Goal: Information Seeking & Learning: Learn about a topic

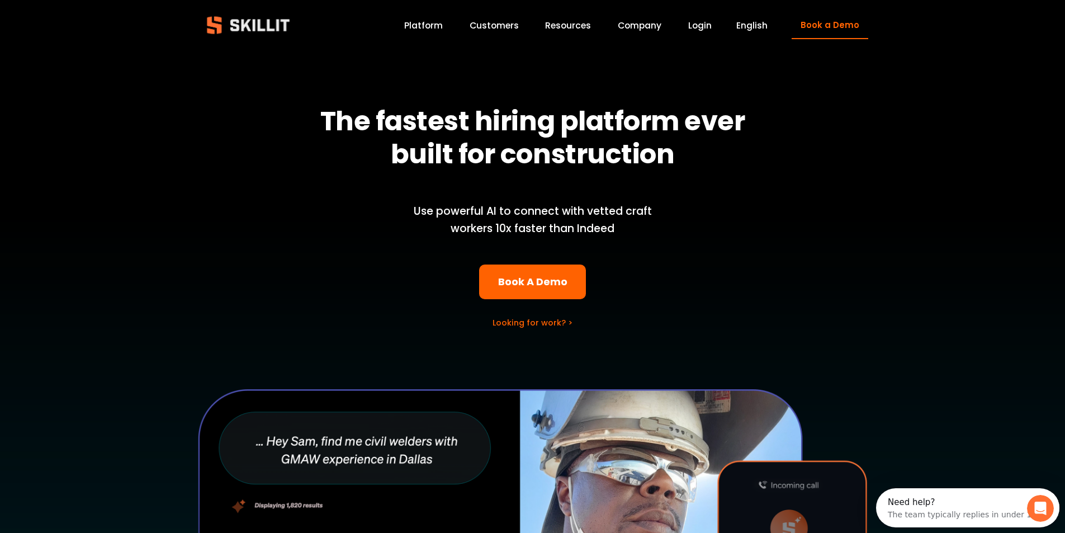
click at [425, 26] on link "Platform" at bounding box center [423, 25] width 39 height 15
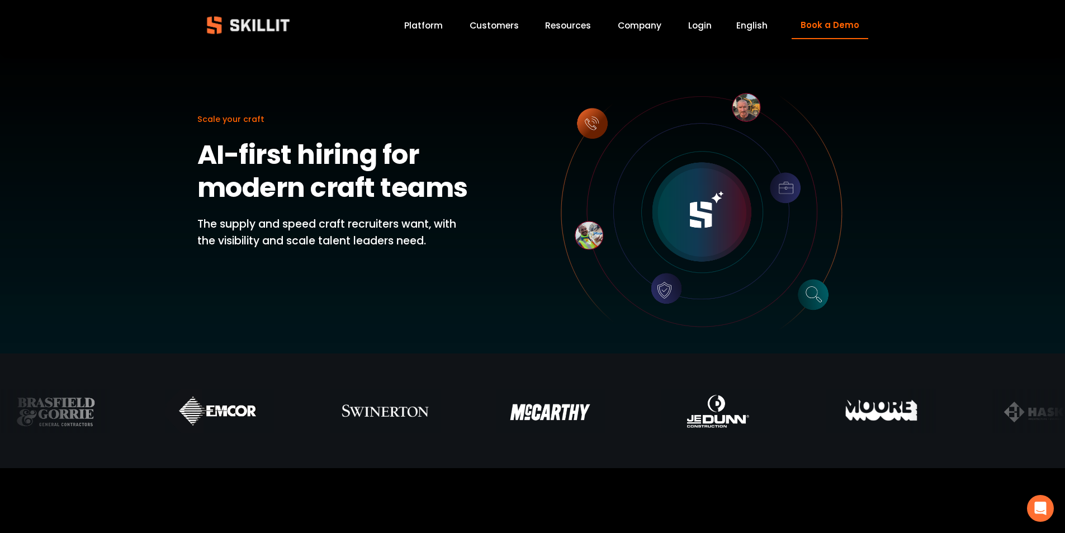
click at [424, 25] on link "Platform" at bounding box center [423, 25] width 39 height 15
click at [486, 26] on link "Customers" at bounding box center [494, 25] width 49 height 15
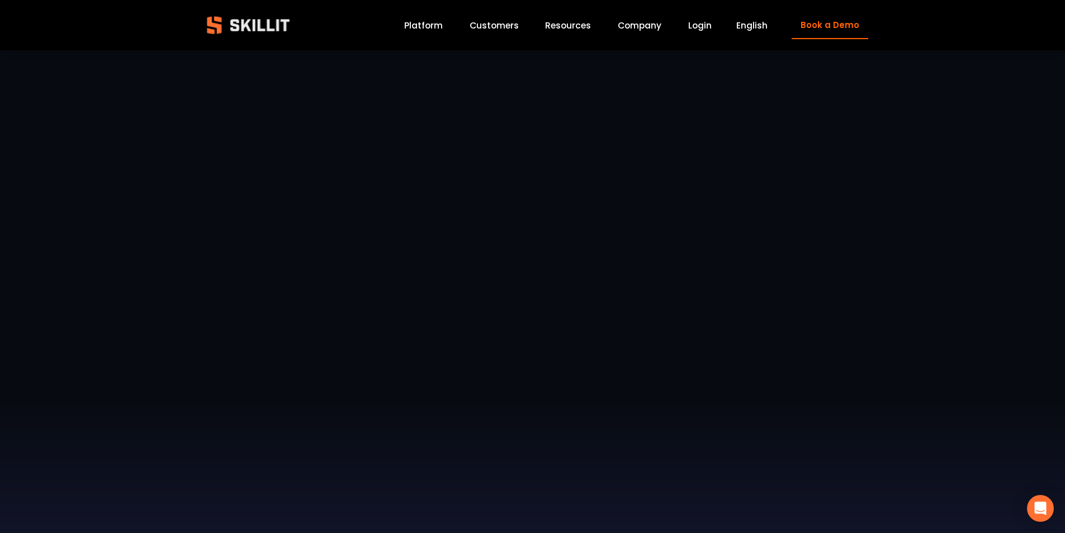
click at [637, 25] on link "Company" at bounding box center [640, 25] width 44 height 15
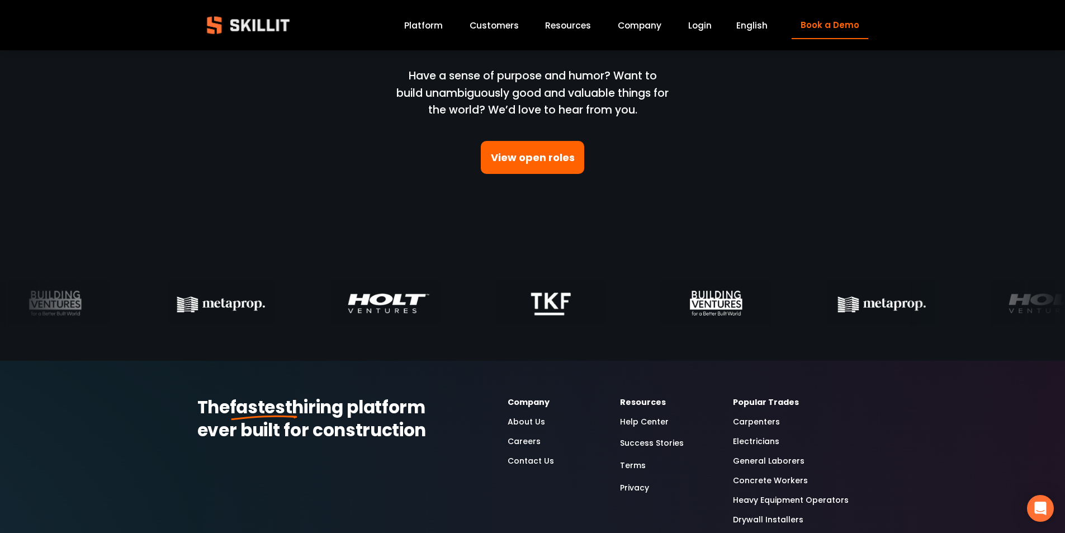
scroll to position [3299, 0]
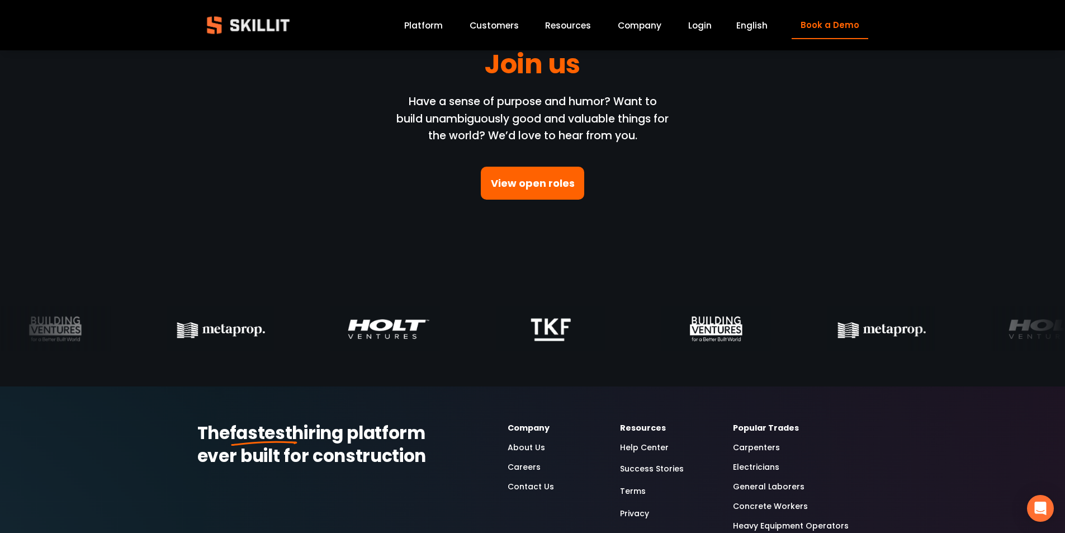
click at [532, 182] on link "View open roles" at bounding box center [533, 183] width 104 height 33
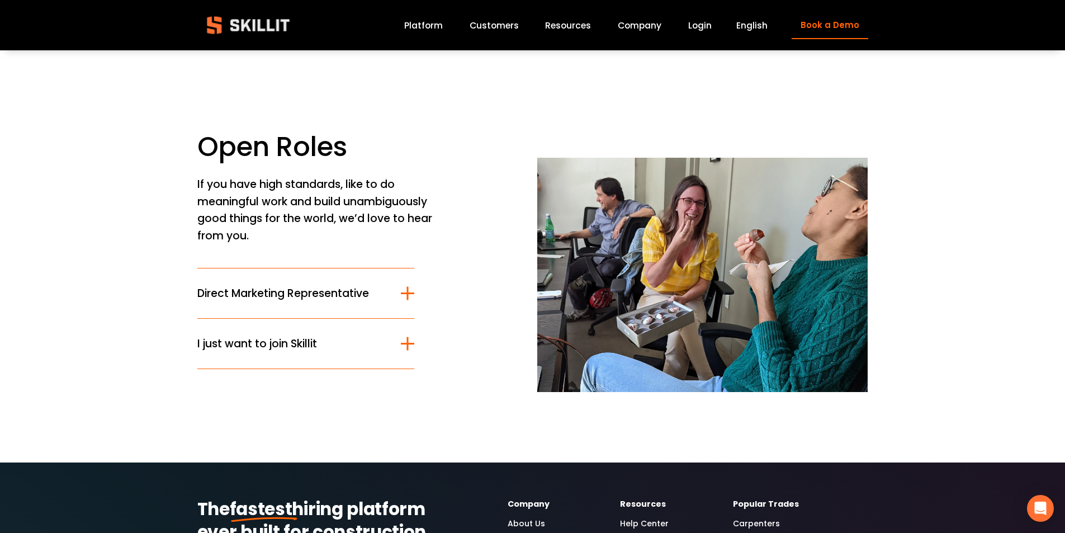
click at [405, 345] on div at bounding box center [407, 343] width 13 height 13
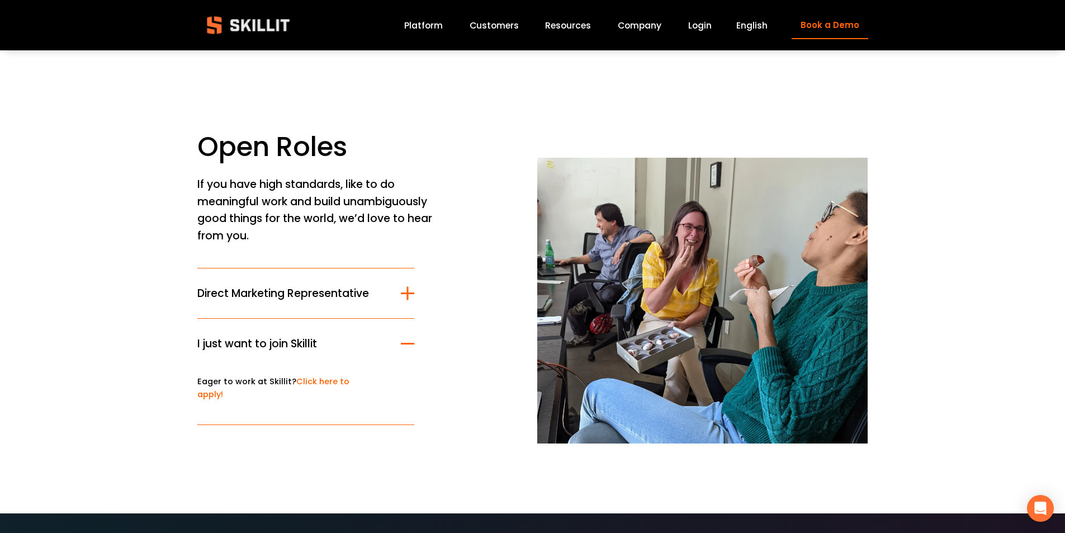
click at [319, 381] on link "Click here to apply!" at bounding box center [273, 388] width 152 height 24
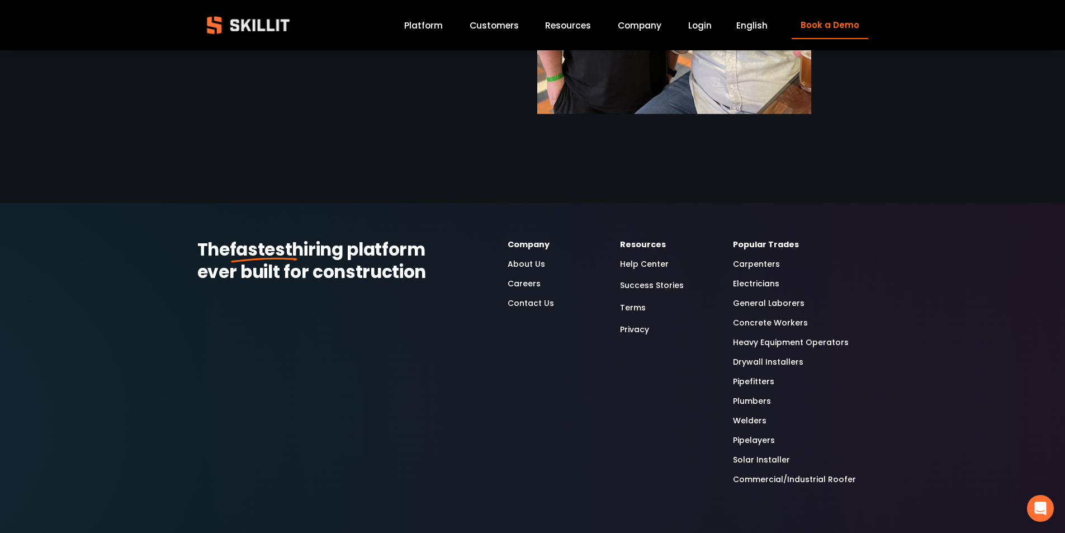
scroll to position [1174, 0]
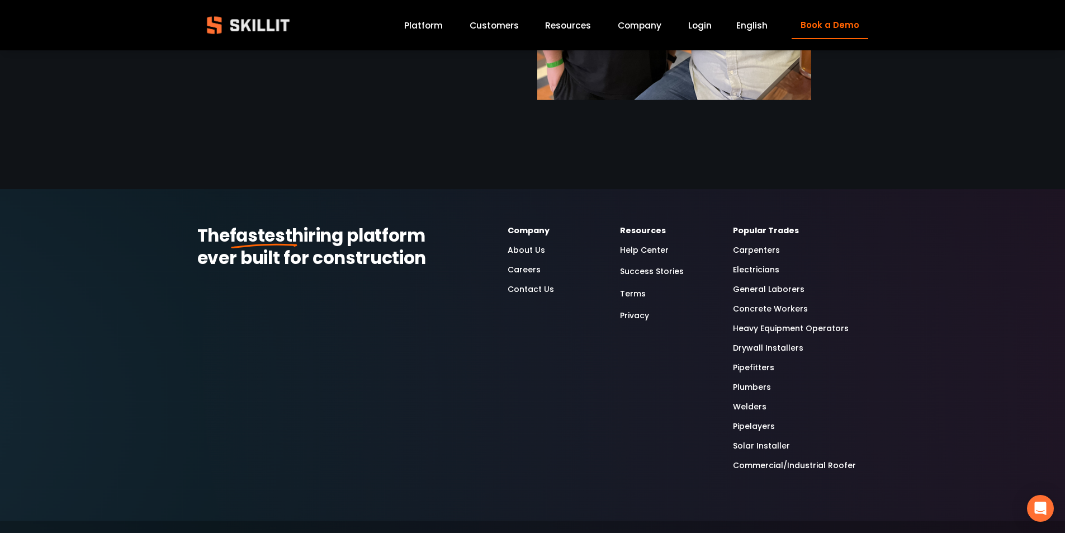
click at [761, 252] on link "Carpenters" at bounding box center [756, 250] width 47 height 13
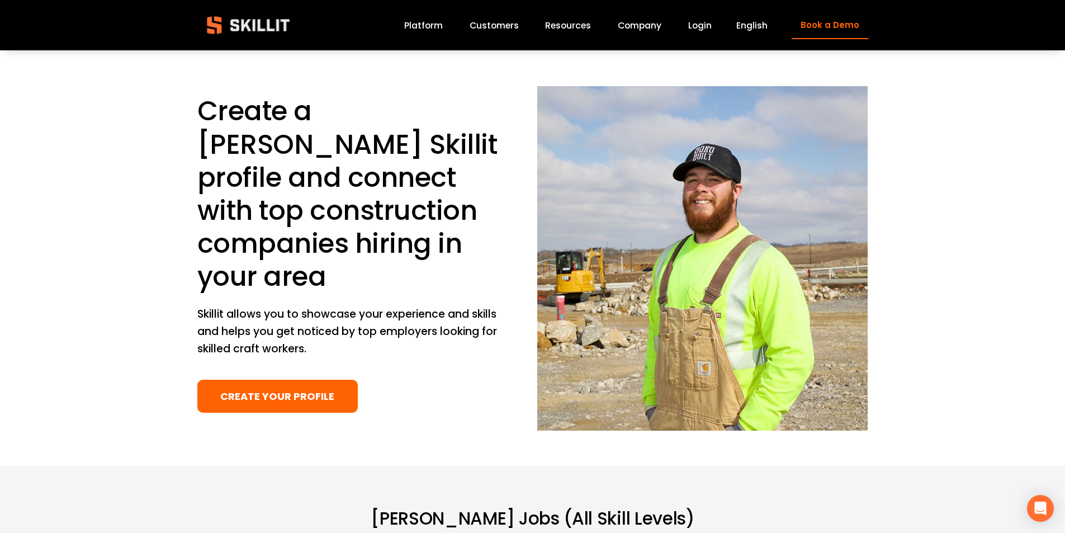
click at [232, 26] on img at bounding box center [248, 25] width 102 height 34
